Goal: Transaction & Acquisition: Register for event/course

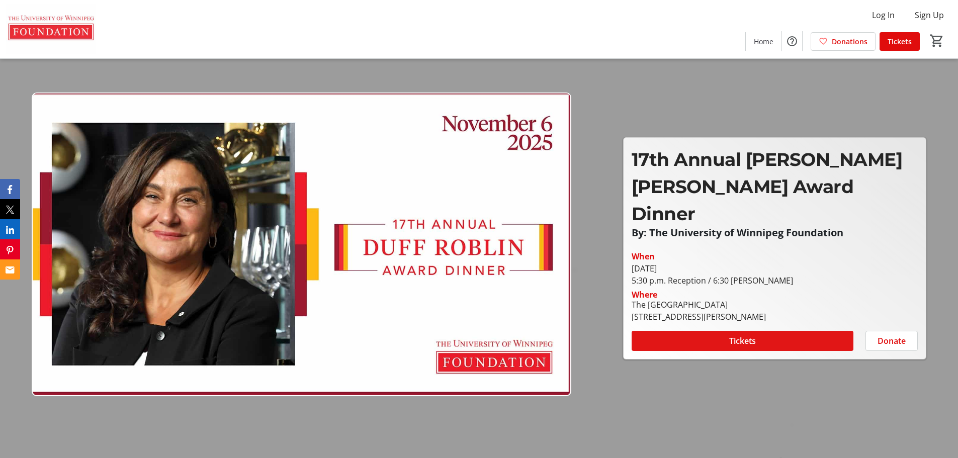
click at [742, 335] on span "Tickets" at bounding box center [742, 341] width 27 height 12
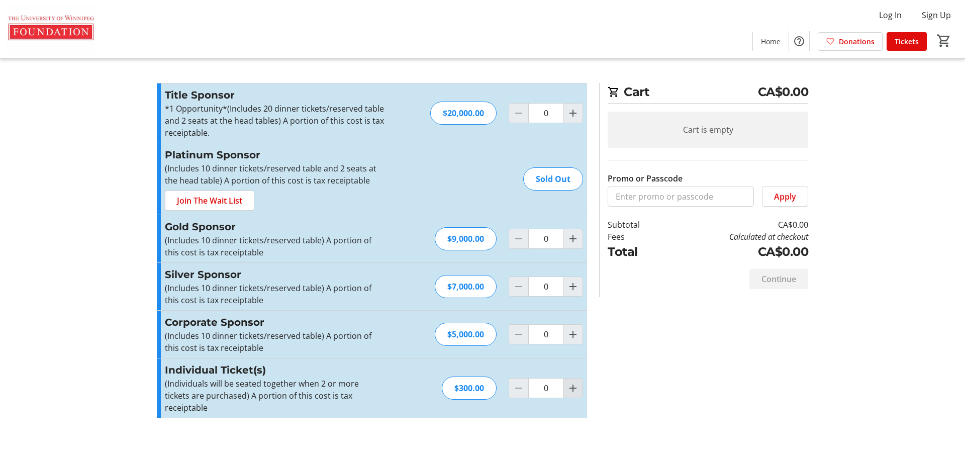
click at [574, 384] on mat-icon "Increment by one" at bounding box center [573, 388] width 12 height 12
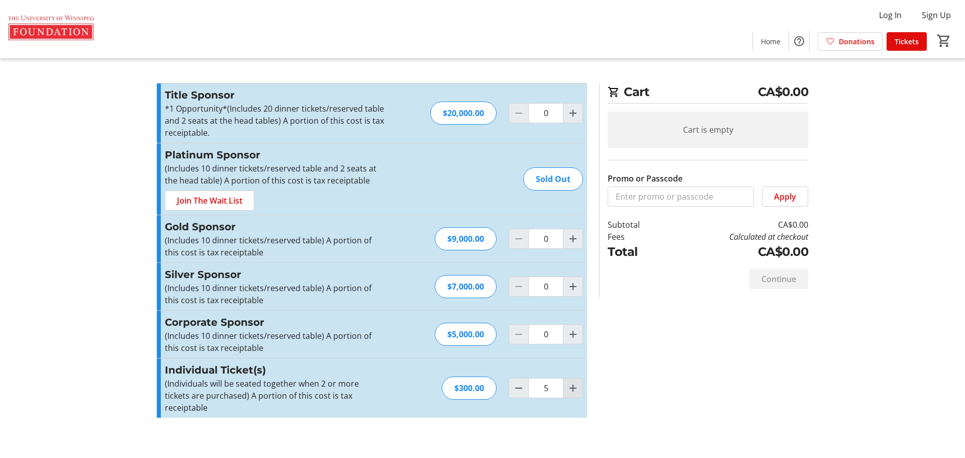
click at [574, 384] on mat-icon "Increment by one" at bounding box center [573, 388] width 12 height 12
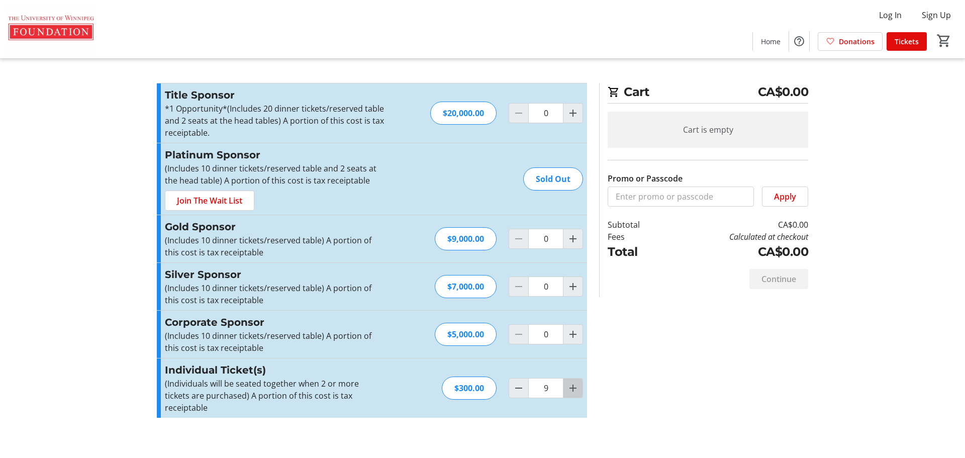
type input "10"
